Goal: Task Accomplishment & Management: Manage account settings

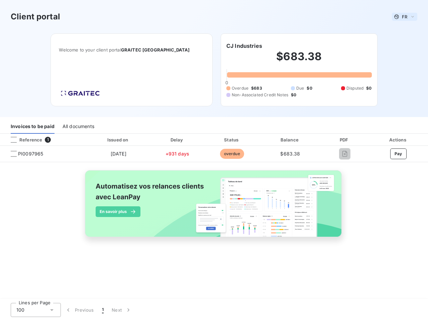
click at [404, 17] on span "FR" at bounding box center [404, 16] width 5 height 5
click at [244, 46] on h6 "CJ Industries" at bounding box center [244, 46] width 36 height 8
click at [32, 127] on div "Invoices to be paid" at bounding box center [33, 127] width 44 height 14
click at [78, 127] on div "All documents" at bounding box center [78, 127] width 32 height 14
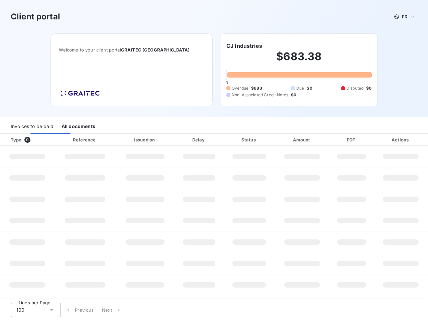
click at [43, 140] on div at bounding box center [40, 139] width 7 height 7
